Goal: Task Accomplishment & Management: Manage account settings

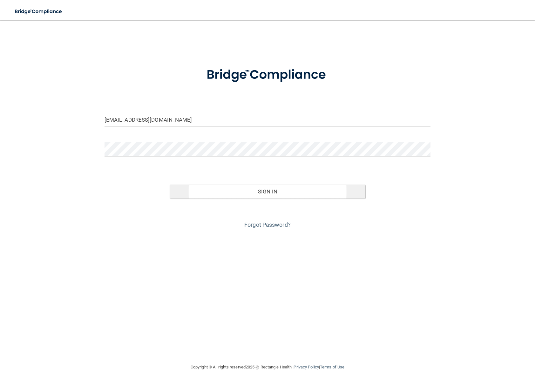
click at [274, 195] on button "Sign In" at bounding box center [268, 192] width 196 height 14
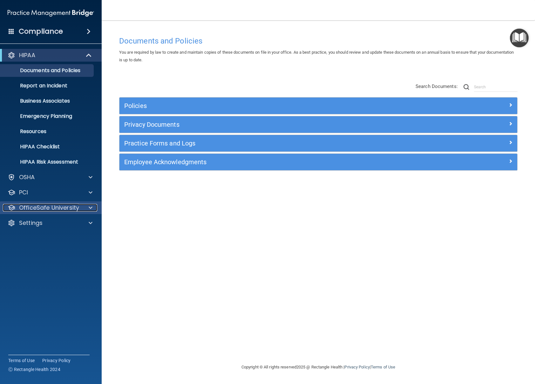
click at [91, 207] on span at bounding box center [91, 208] width 4 height 8
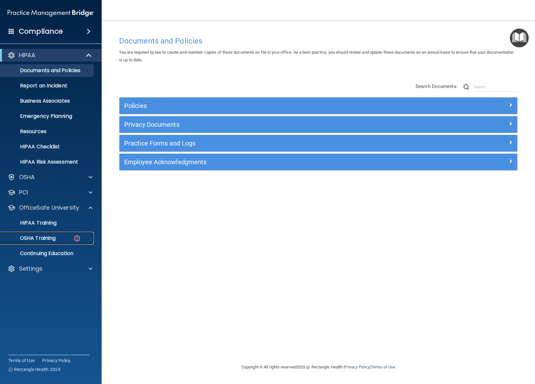
click at [48, 240] on p "OSHA Training" at bounding box center [29, 238] width 51 height 6
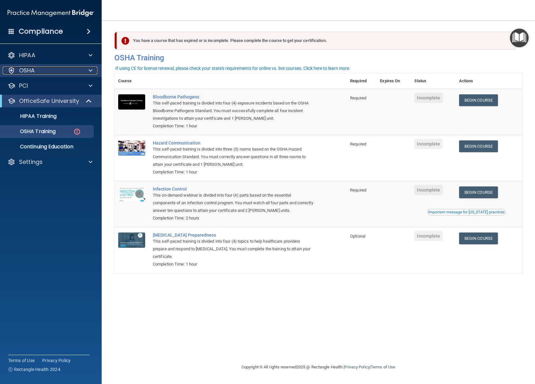
click at [89, 71] on span at bounding box center [91, 71] width 4 height 8
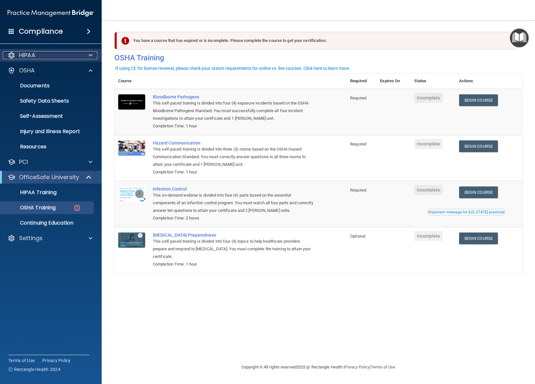
click at [90, 58] on span at bounding box center [91, 55] width 4 height 8
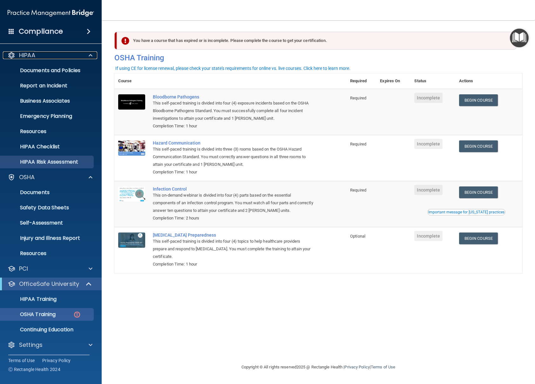
scroll to position [2, 0]
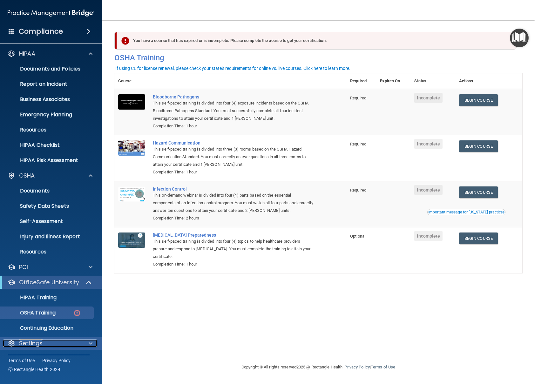
click at [92, 342] on div at bounding box center [90, 344] width 16 height 8
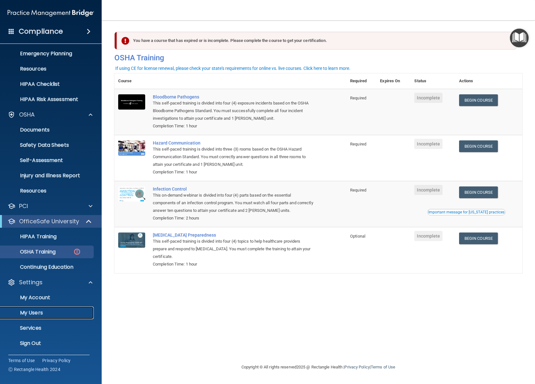
click at [35, 312] on p "My Users" at bounding box center [47, 313] width 87 height 6
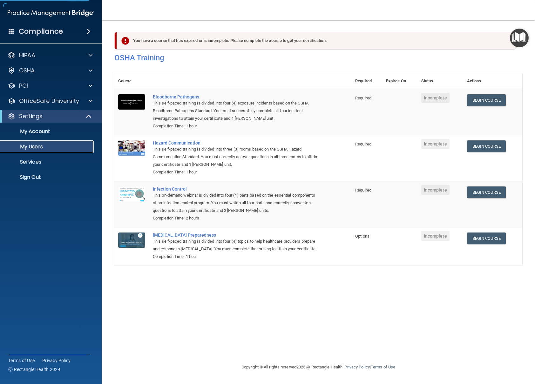
select select "20"
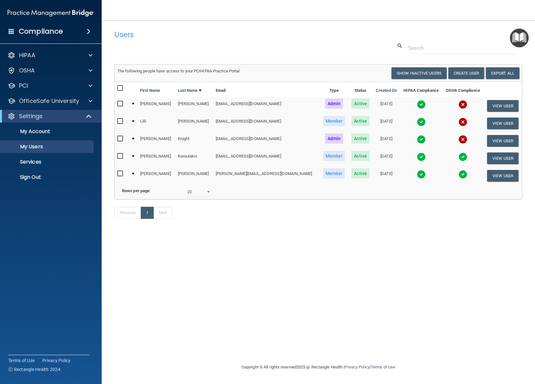
click at [458, 139] on img at bounding box center [462, 139] width 9 height 9
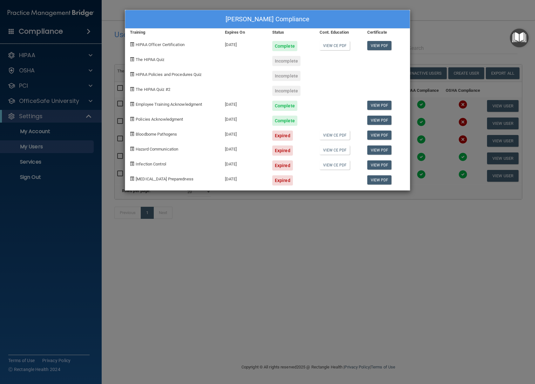
click at [439, 25] on div "[PERSON_NAME] Compliance Training Expires On Status Cont. Education Certificate…" at bounding box center [267, 192] width 535 height 384
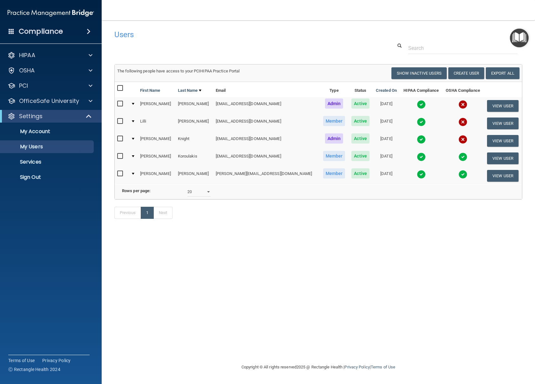
click at [121, 136] on input "checkbox" at bounding box center [120, 138] width 7 height 5
checkbox input "true"
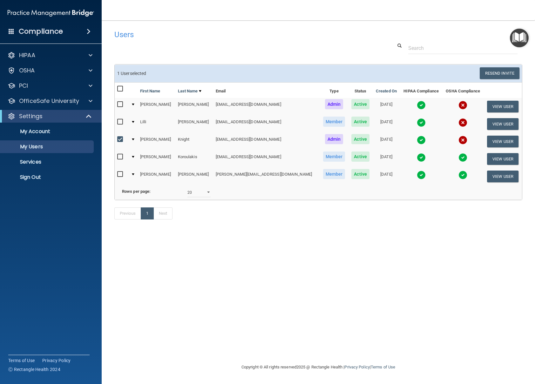
click at [121, 89] on input "checkbox" at bounding box center [120, 88] width 7 height 5
checkbox input "true"
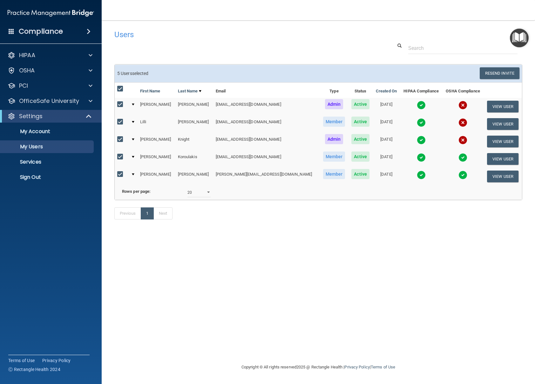
click at [119, 173] on input "checkbox" at bounding box center [120, 174] width 7 height 5
checkbox input "false"
click at [498, 74] on button "Resend Invite" at bounding box center [500, 73] width 40 height 12
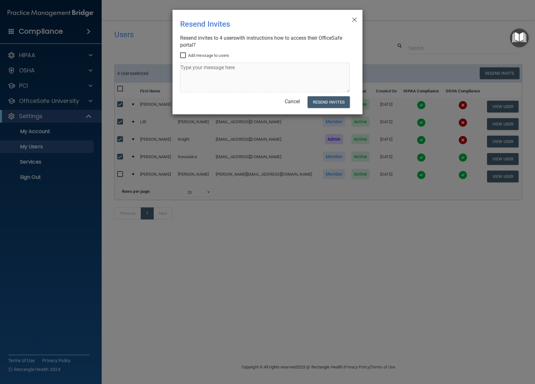
click at [184, 56] on input "Add message to users" at bounding box center [183, 55] width 7 height 5
checkbox input "true"
click at [199, 78] on textarea at bounding box center [265, 78] width 170 height 30
type textarea "Please use the link to complete our annual OSHA and HIPAA training. Please let …"
click at [336, 101] on button "Resend Invites" at bounding box center [329, 102] width 42 height 12
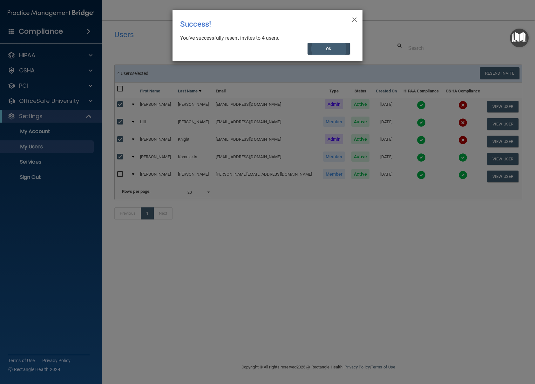
click at [335, 52] on button "OK" at bounding box center [329, 49] width 43 height 12
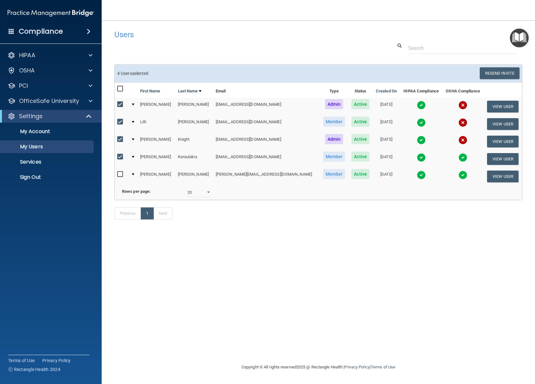
click at [417, 105] on img at bounding box center [421, 105] width 9 height 9
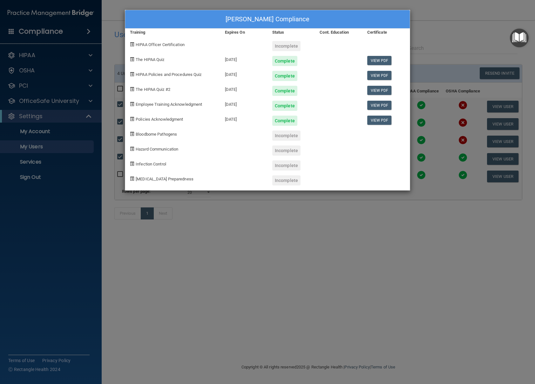
click at [446, 29] on div "[PERSON_NAME] Compliance Training Expires On Status Cont. Education Certificate…" at bounding box center [267, 192] width 535 height 384
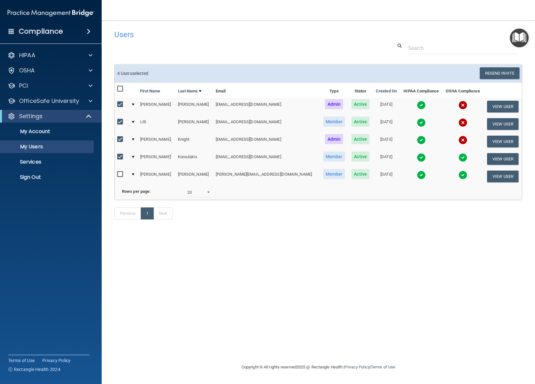
click at [458, 102] on img at bounding box center [462, 105] width 9 height 9
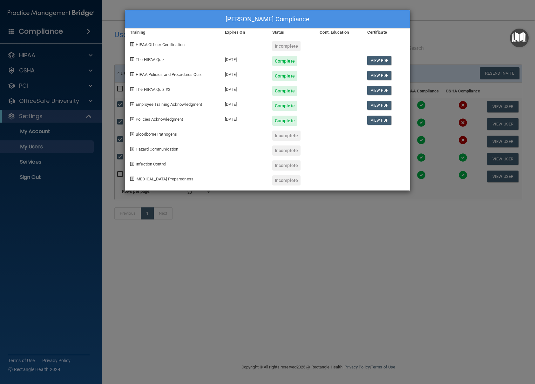
click at [453, 38] on div "[PERSON_NAME] Compliance Training Expires On Status Cont. Education Certificate…" at bounding box center [267, 192] width 535 height 384
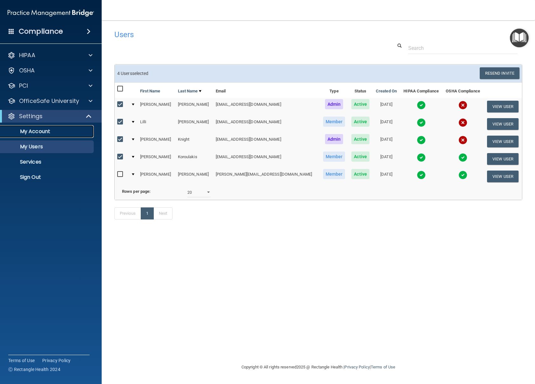
click at [33, 135] on link "My Account" at bounding box center [44, 131] width 100 height 13
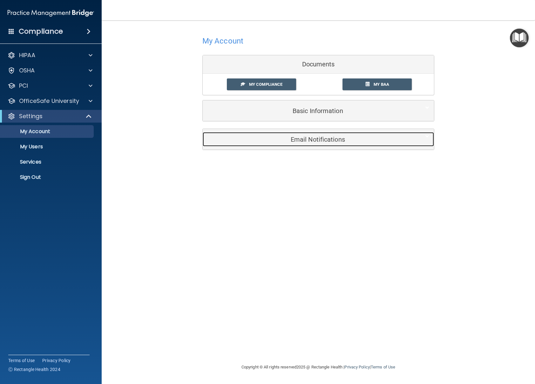
click at [262, 145] on div "Email Notifications" at bounding box center [309, 139] width 212 height 14
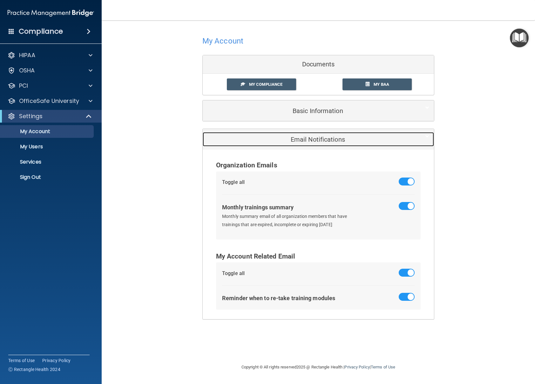
click at [269, 144] on div "Email Notifications" at bounding box center [309, 139] width 212 height 14
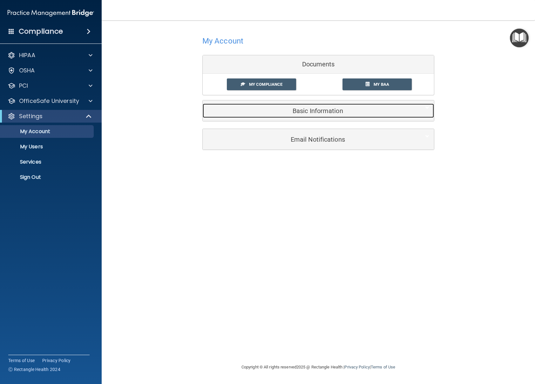
click at [269, 114] on h5 "Basic Information" at bounding box center [308, 110] width 202 height 7
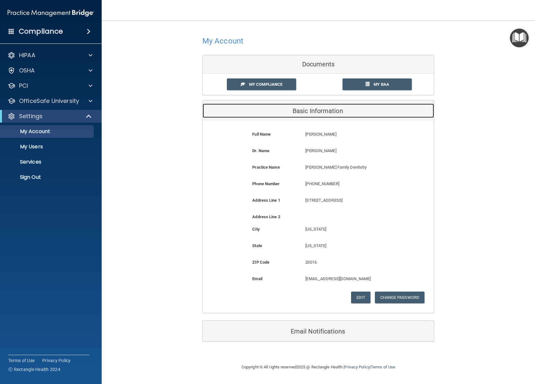
click at [268, 110] on h5 "Basic Information" at bounding box center [308, 110] width 202 height 7
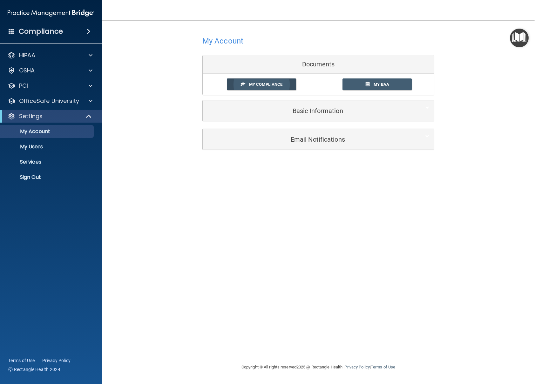
click at [268, 83] on span "My Compliance" at bounding box center [265, 84] width 33 height 5
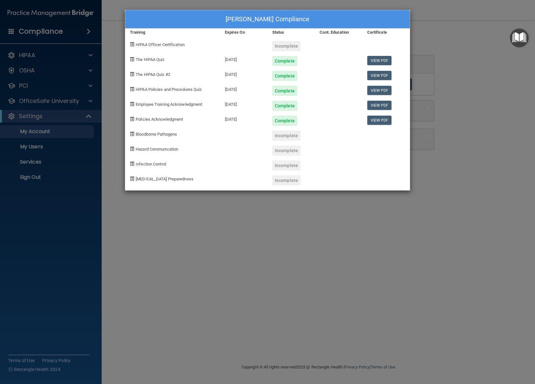
click at [188, 239] on div "[PERSON_NAME] Compliance Training Expires On Status Cont. Education Certificate…" at bounding box center [267, 192] width 535 height 384
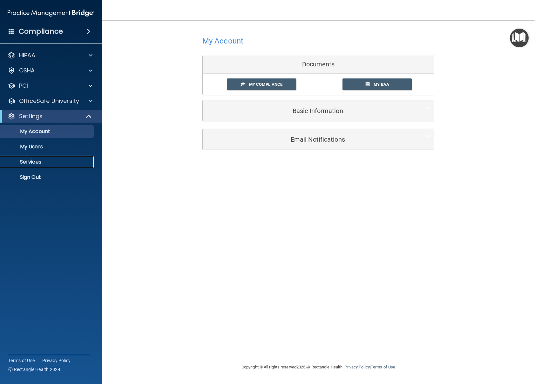
click at [33, 165] on p "Services" at bounding box center [47, 162] width 87 height 6
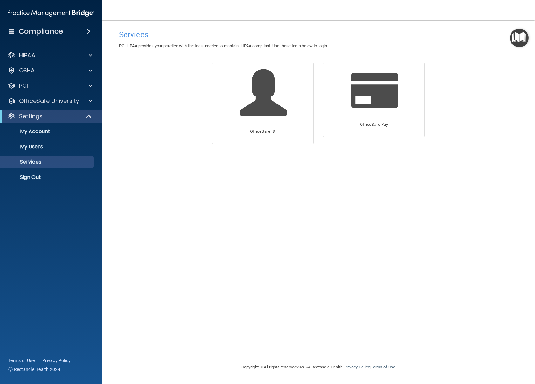
click at [32, 32] on h4 "Compliance" at bounding box center [41, 31] width 44 height 9
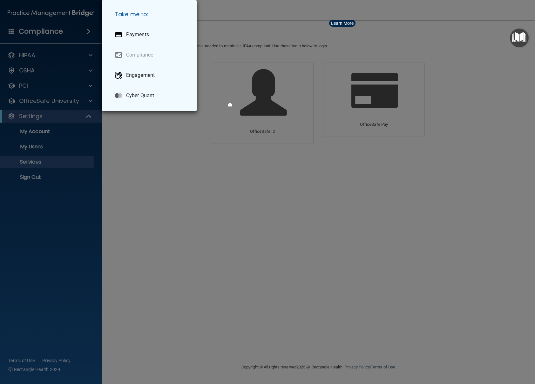
click at [230, 105] on img "button" at bounding box center [230, 105] width 4 height 4
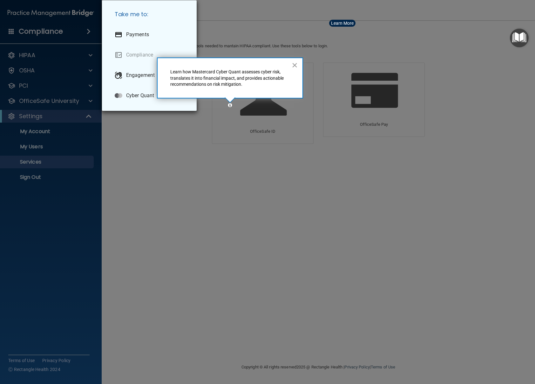
click at [296, 64] on button "×" at bounding box center [295, 65] width 6 height 10
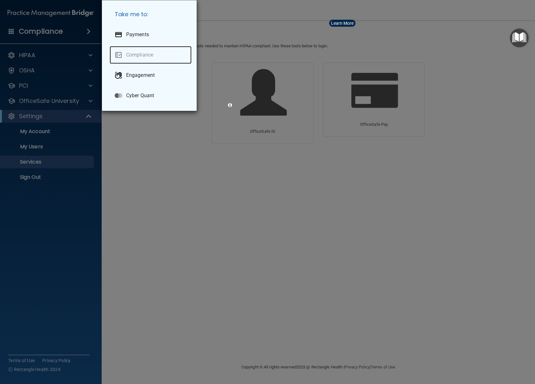
click at [192, 64] on link "Compliance" at bounding box center [151, 55] width 82 height 18
click at [123, 81] on div "Take me to: Payments Compliance Engagement Cyber Quant" at bounding box center [267, 192] width 535 height 384
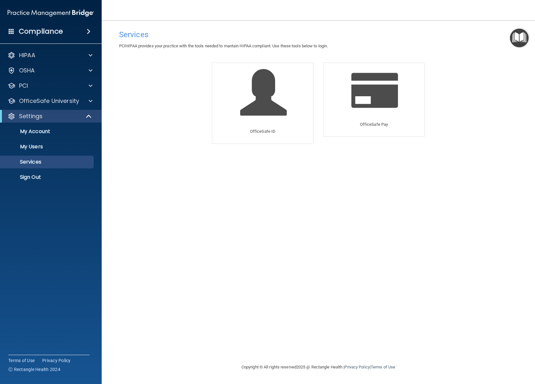
click at [89, 32] on span at bounding box center [89, 32] width 4 height 8
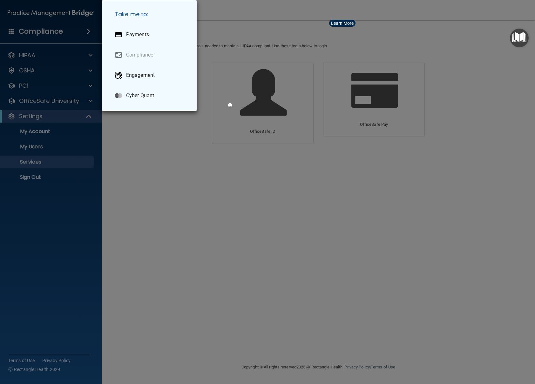
click at [121, 98] on div "Take me to: Payments Compliance Engagement Cyber Quant" at bounding box center [267, 192] width 535 height 384
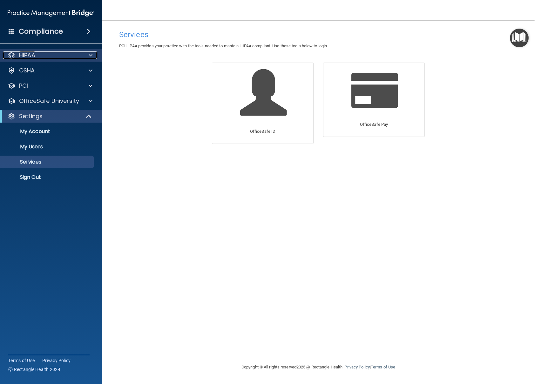
click at [91, 55] on span at bounding box center [91, 55] width 4 height 8
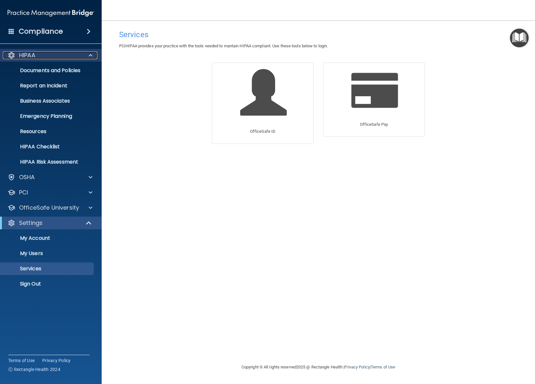
click at [91, 55] on span at bounding box center [91, 55] width 4 height 8
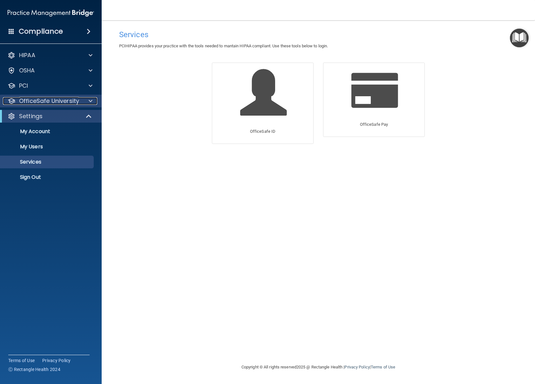
click at [90, 101] on span at bounding box center [91, 101] width 4 height 8
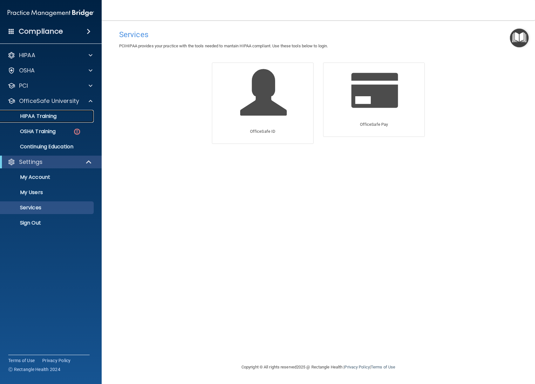
click at [43, 117] on p "HIPAA Training" at bounding box center [30, 116] width 52 height 6
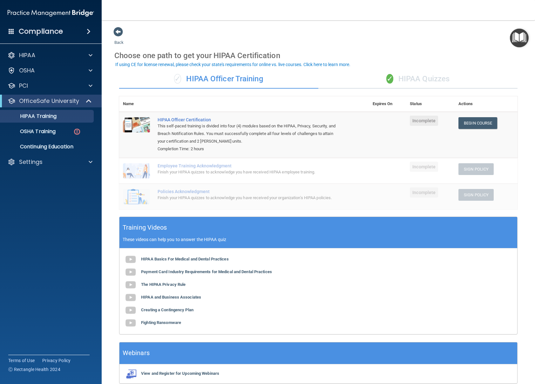
click at [415, 75] on div "✓ HIPAA Quizzes" at bounding box center [417, 79] width 199 height 19
